Goal: Entertainment & Leisure: Consume media (video, audio)

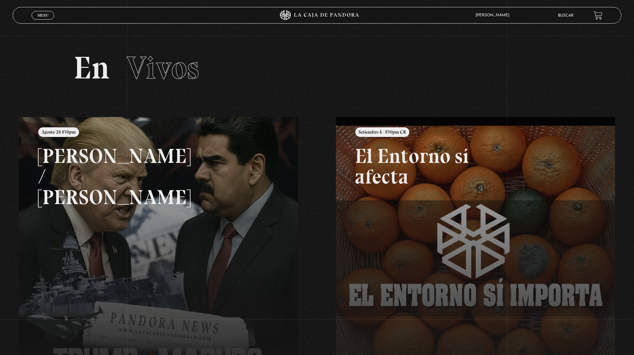
click at [52, 12] on link "Menu Cerrar" at bounding box center [43, 15] width 23 height 9
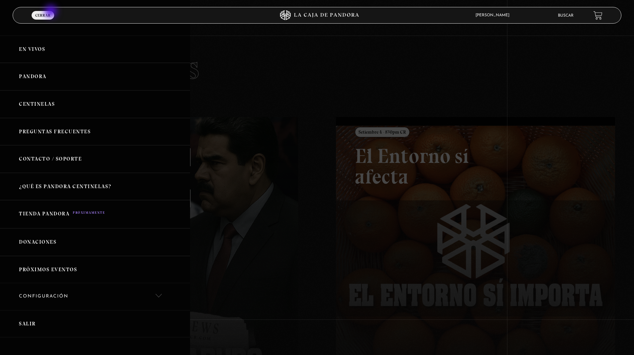
click at [66, 39] on link "En vivos" at bounding box center [95, 50] width 190 height 28
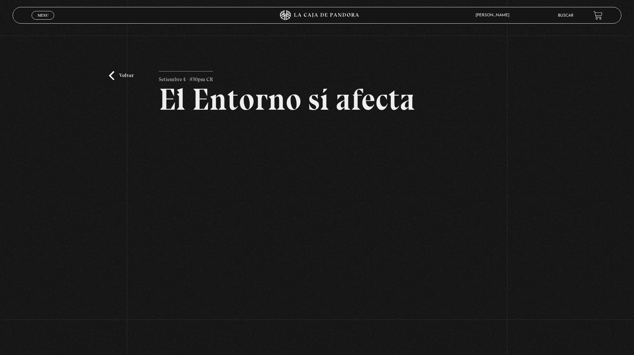
click at [128, 75] on link "Volver" at bounding box center [121, 75] width 25 height 9
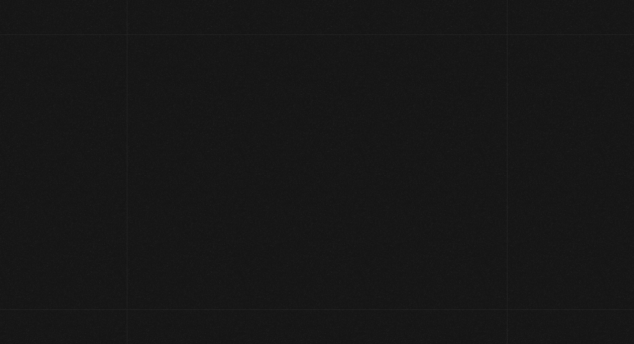
scroll to position [1, 0]
